Goal: Task Accomplishment & Management: Use online tool/utility

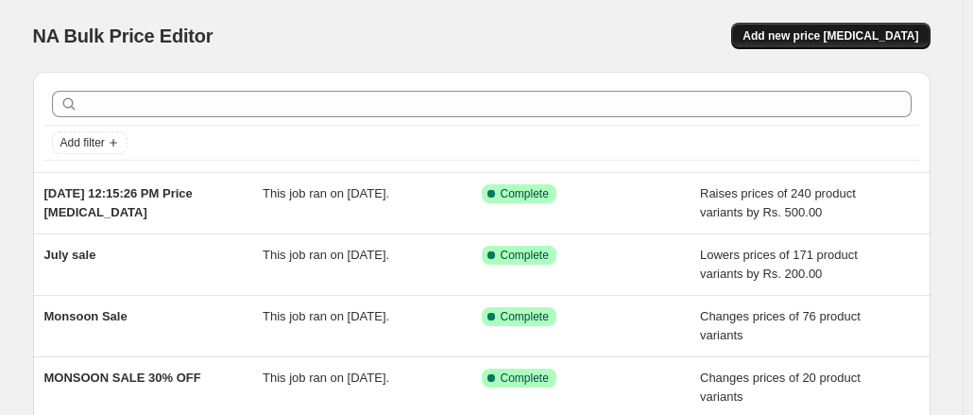
click at [829, 33] on span "Add new price [MEDICAL_DATA]" at bounding box center [830, 35] width 176 height 15
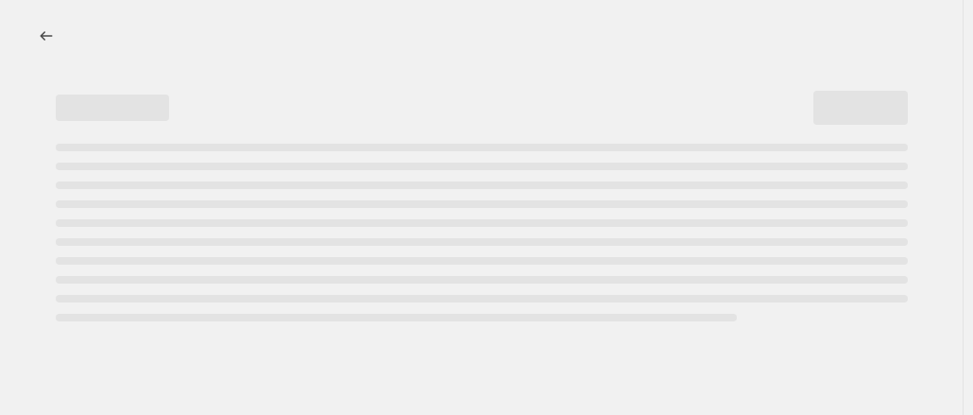
select select "percentage"
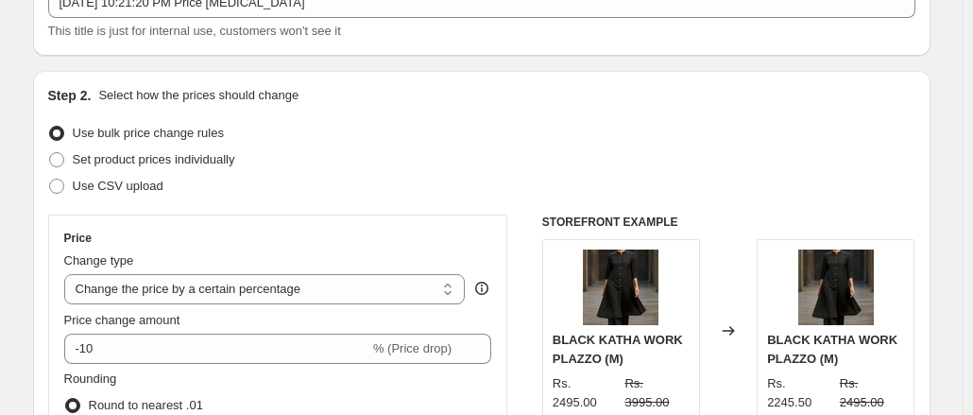
scroll to position [189, 0]
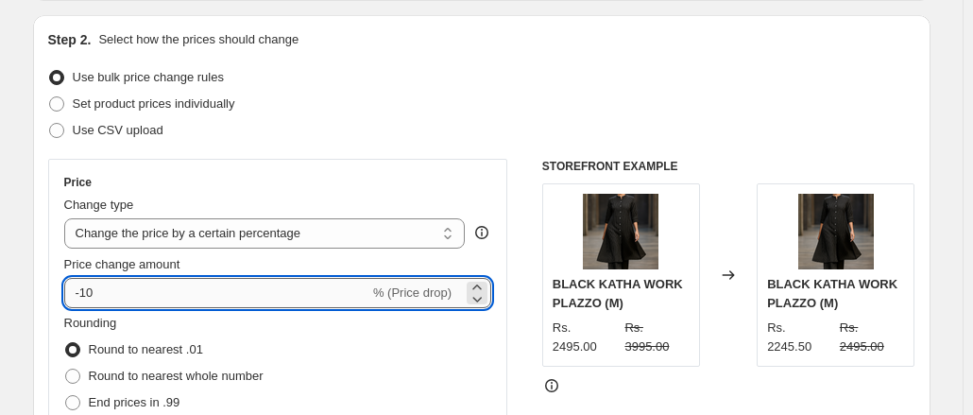
click at [114, 299] on input "-10" at bounding box center [216, 293] width 305 height 30
type input "-1"
click at [482, 297] on icon at bounding box center [476, 298] width 19 height 19
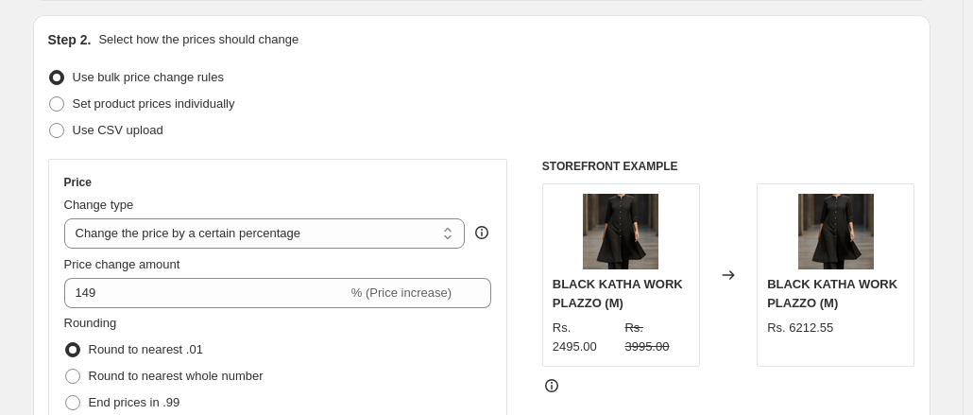
click at [483, 275] on div "Price change amount 149 % (Price increase)" at bounding box center [278, 281] width 428 height 53
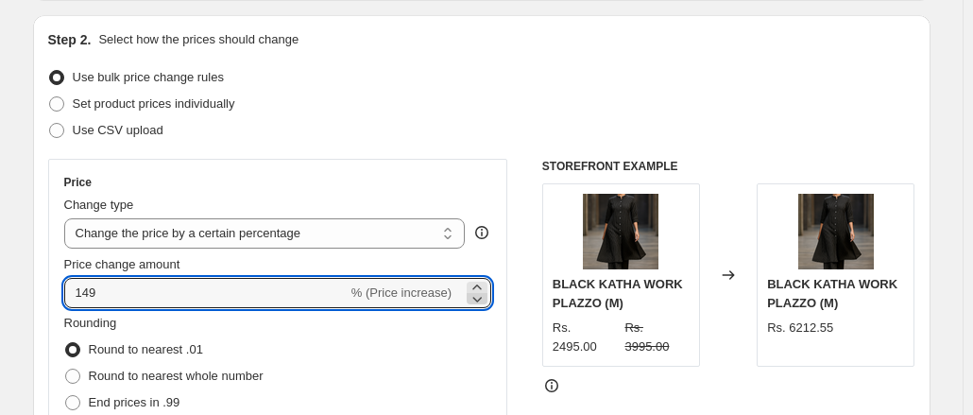
click at [486, 299] on icon at bounding box center [476, 298] width 19 height 19
type input "148"
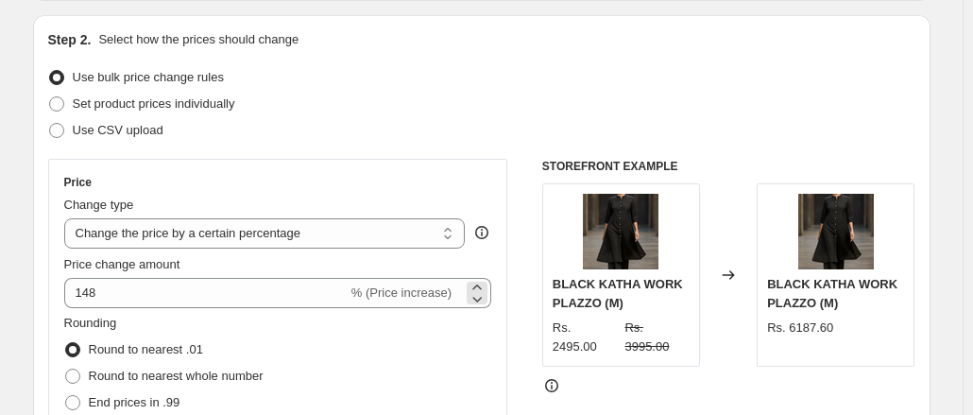
click at [425, 292] on span "% (Price increase)" at bounding box center [401, 292] width 100 height 14
click at [385, 222] on select "Change the price to a certain amount Change the price by a certain amount Chang…" at bounding box center [264, 233] width 401 height 30
select select "by"
click at [68, 218] on select "Change the price to a certain amount Change the price by a certain amount Chang…" at bounding box center [264, 233] width 401 height 30
drag, startPoint x: 460, startPoint y: 296, endPoint x: 421, endPoint y: 296, distance: 38.7
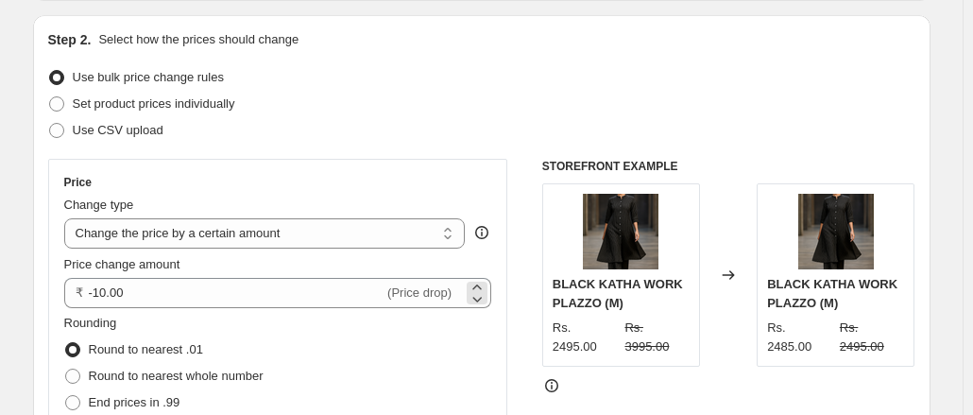
click at [421, 296] on div "₹ -10.00 (Price drop)" at bounding box center [278, 293] width 428 height 30
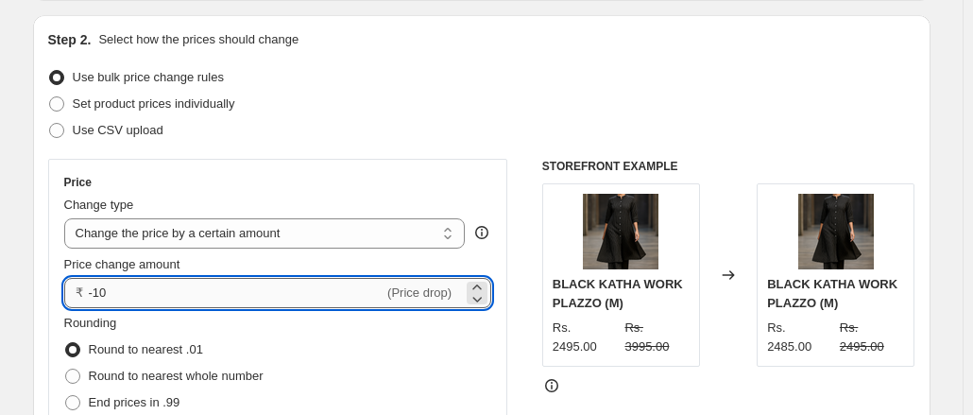
type input "-1"
click at [482, 300] on icon at bounding box center [477, 300] width 9 height 6
click at [483, 279] on icon at bounding box center [476, 287] width 19 height 19
click at [451, 290] on span "(Price increase)" at bounding box center [408, 292] width 86 height 14
click at [95, 297] on input "150.00" at bounding box center [226, 293] width 274 height 30
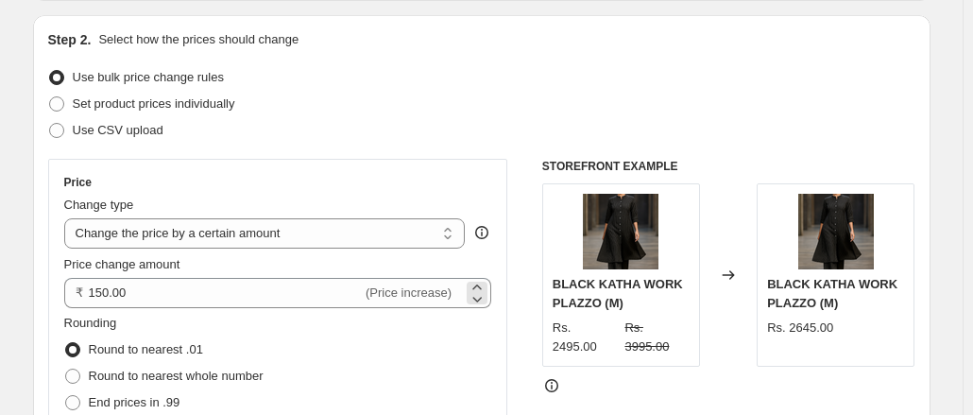
click at [91, 297] on div "₹ 150.00 (Price increase)" at bounding box center [278, 293] width 428 height 30
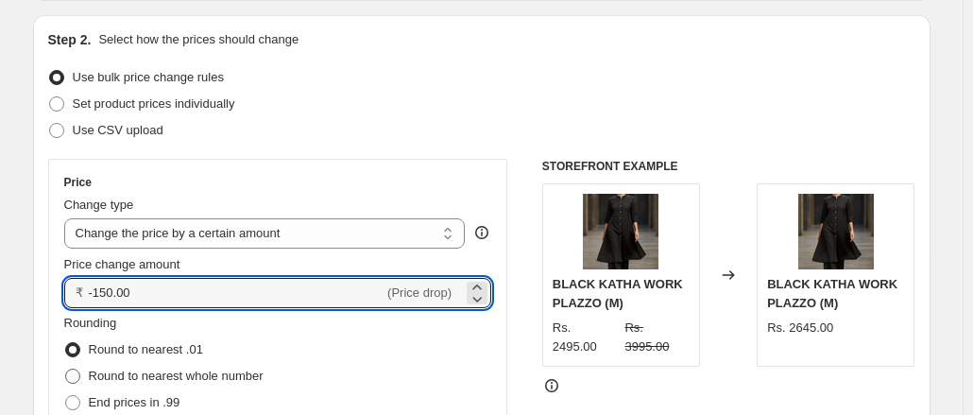
type input "-150.00"
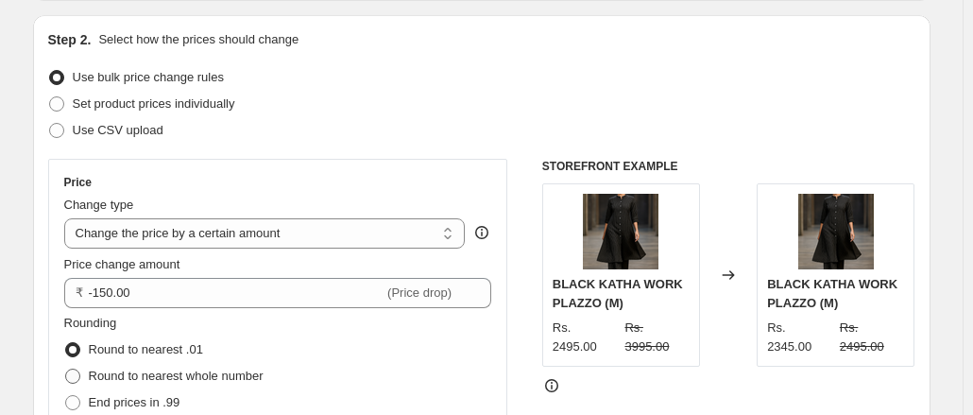
click at [75, 377] on span at bounding box center [72, 375] width 15 height 15
click at [66, 369] on input "Round to nearest whole number" at bounding box center [65, 368] width 1 height 1
radio input "true"
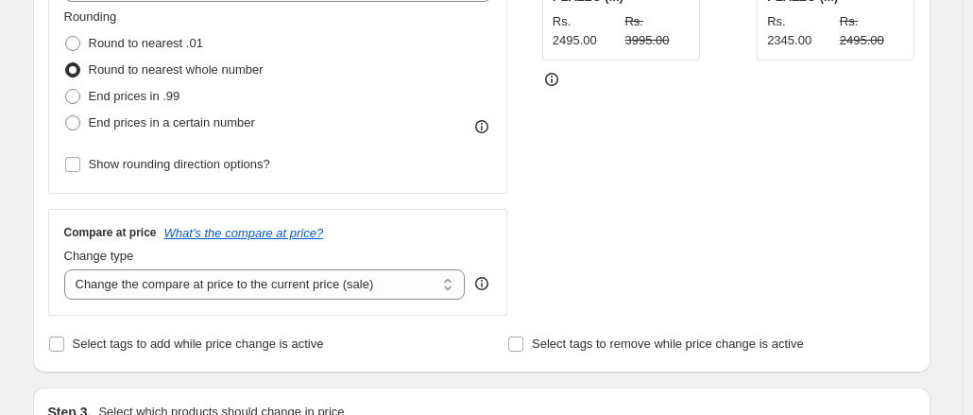
scroll to position [472, 0]
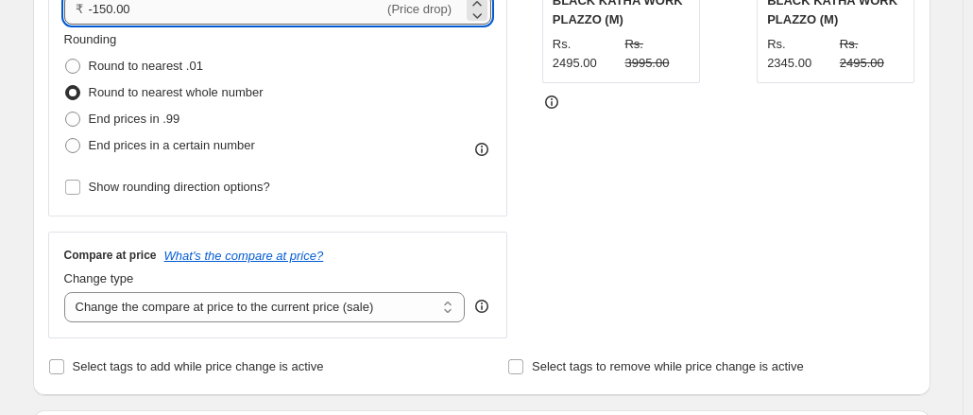
click at [110, 10] on input "-150.00" at bounding box center [237, 9] width 296 height 30
click at [105, 14] on input "-150.00" at bounding box center [237, 9] width 296 height 30
click at [110, 11] on input "-150.00" at bounding box center [237, 9] width 296 height 30
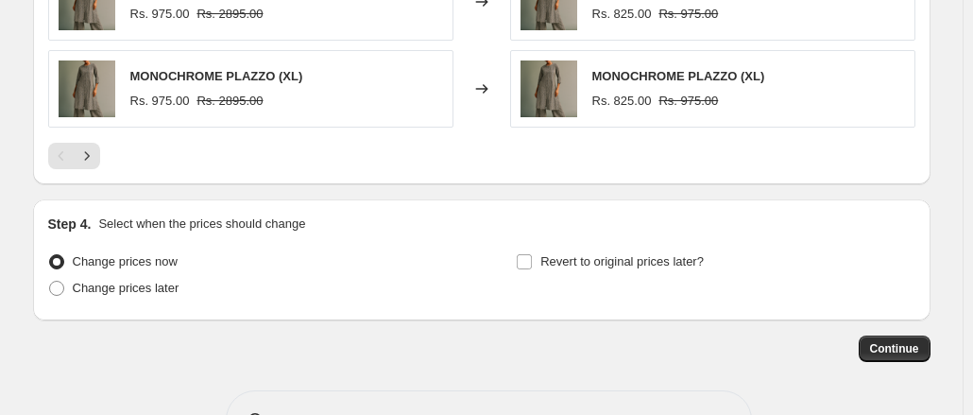
scroll to position [1429, 0]
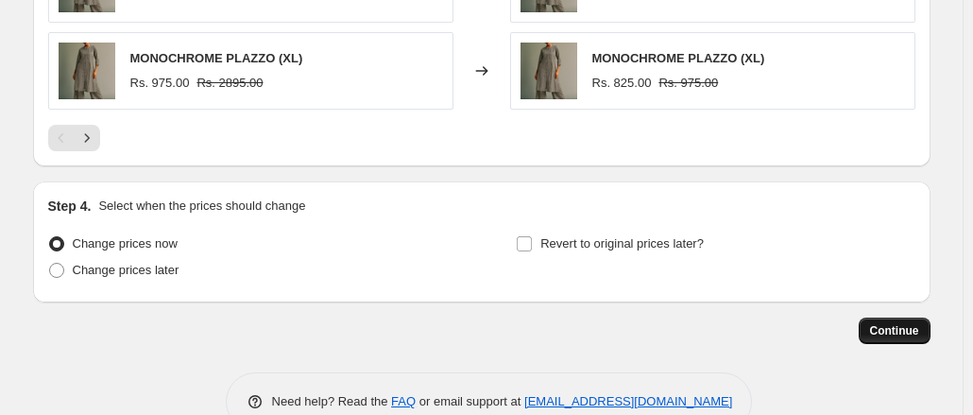
type input "-100.00"
click at [885, 337] on button "Continue" at bounding box center [894, 330] width 72 height 26
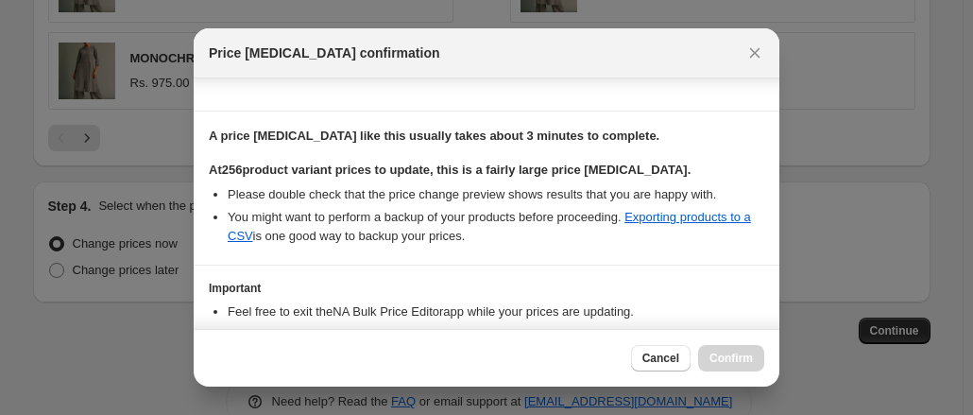
scroll to position [365, 0]
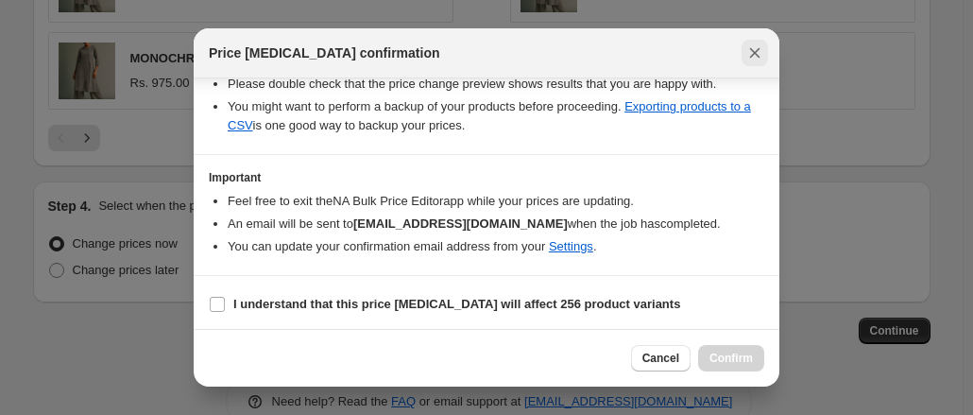
click at [755, 54] on icon "Close" at bounding box center [754, 52] width 19 height 19
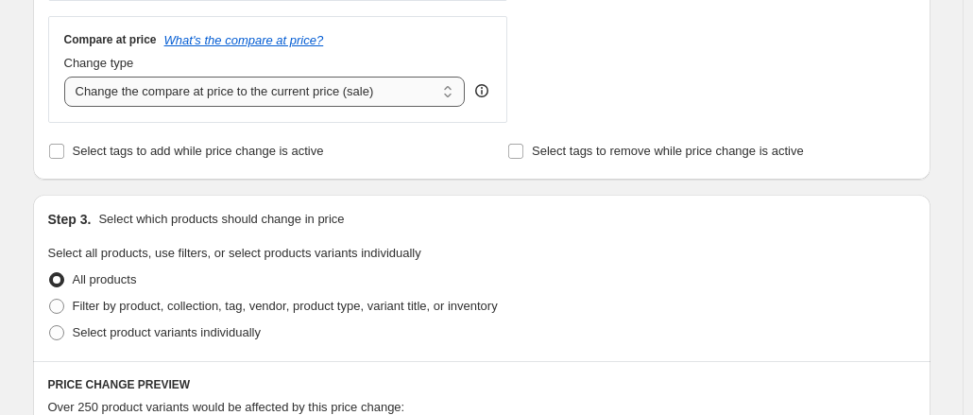
scroll to position [673, 0]
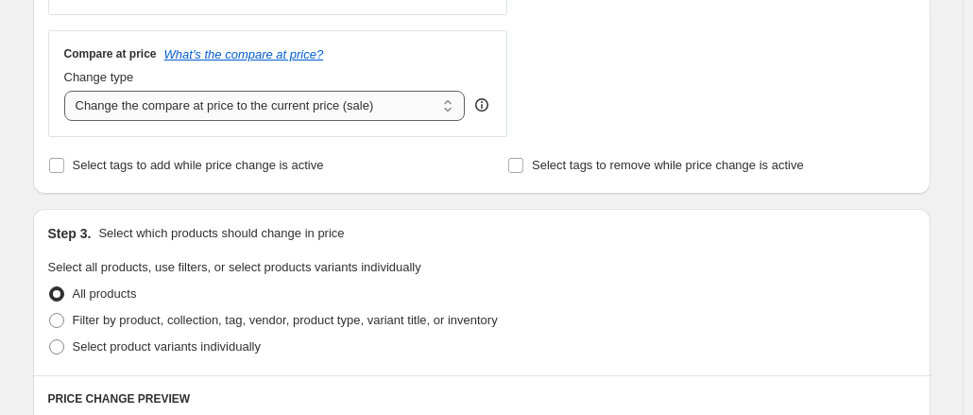
click at [453, 105] on select "Change the compare at price to the current price (sale) Change the compare at p…" at bounding box center [264, 106] width 401 height 30
select select "no_change"
click at [68, 91] on select "Change the compare at price to the current price (sale) Change the compare at p…" at bounding box center [264, 106] width 401 height 30
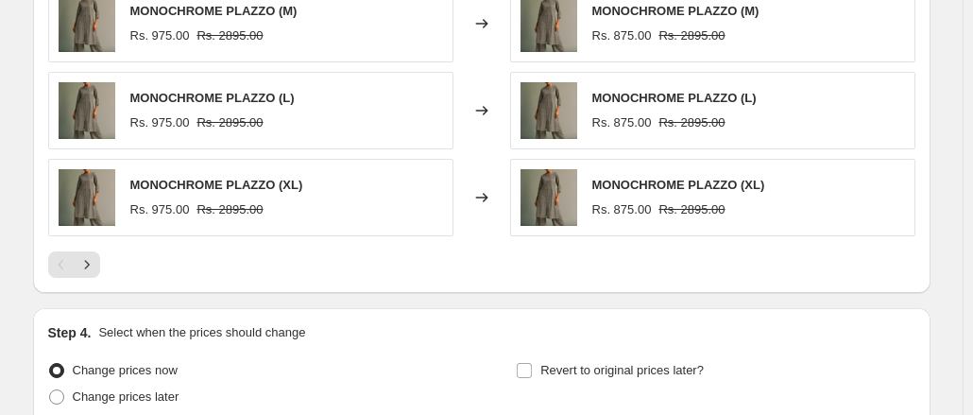
scroll to position [1429, 0]
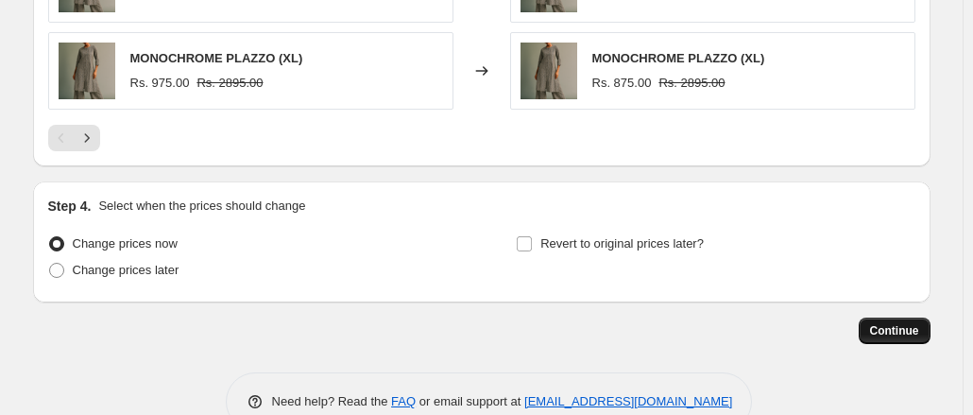
click at [899, 325] on span "Continue" at bounding box center [894, 330] width 49 height 15
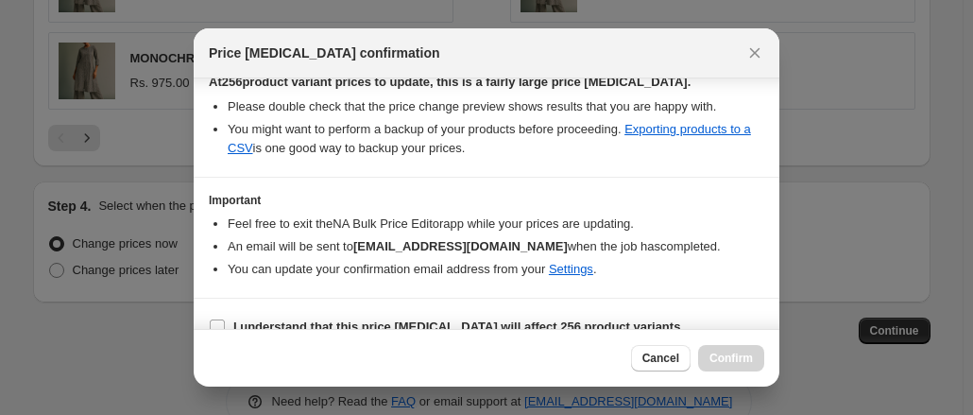
scroll to position [365, 0]
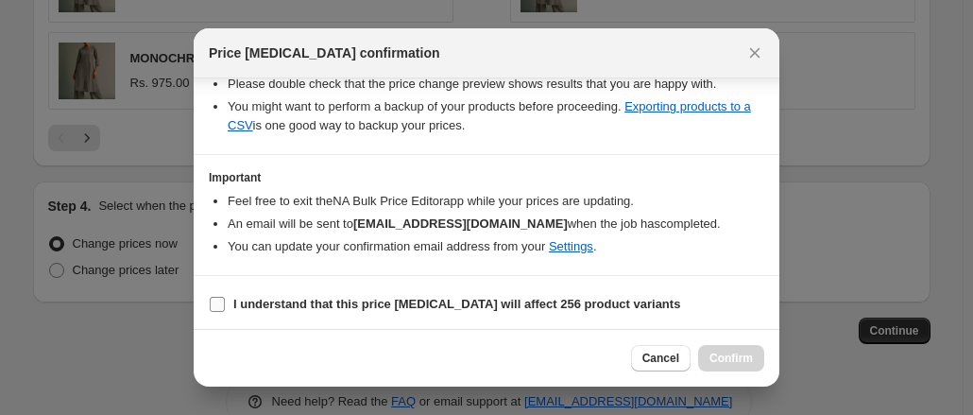
click at [217, 304] on input "I understand that this price [MEDICAL_DATA] will affect 256 product variants" at bounding box center [217, 304] width 15 height 15
checkbox input "true"
click at [755, 350] on button "Confirm" at bounding box center [731, 358] width 66 height 26
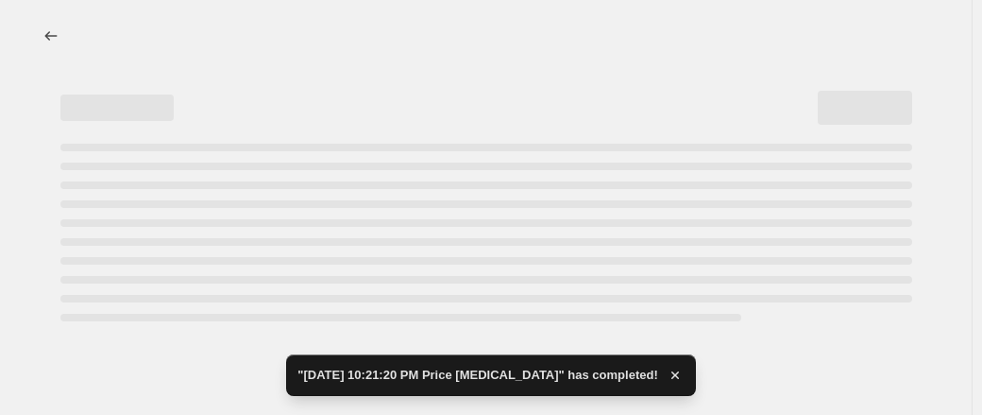
select select "by"
select select "no_change"
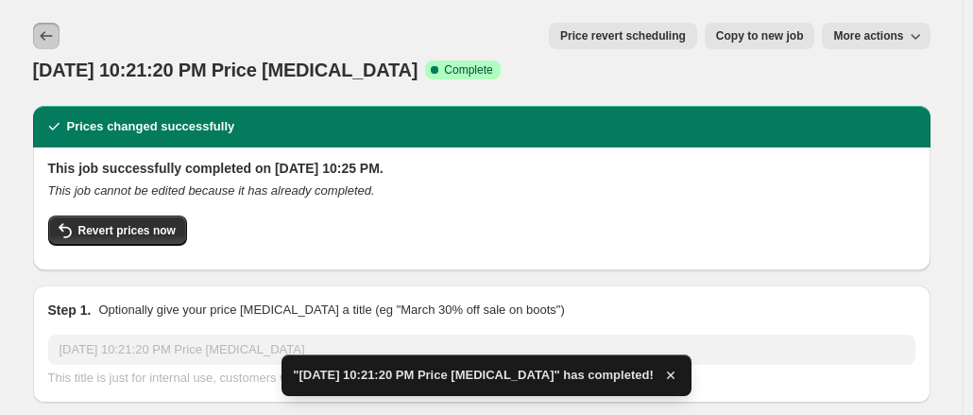
click at [44, 34] on icon "Price change jobs" at bounding box center [46, 35] width 19 height 19
